Goal: Information Seeking & Learning: Learn about a topic

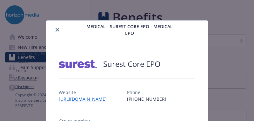
scroll to position [19, 0]
